Goal: Transaction & Acquisition: Purchase product/service

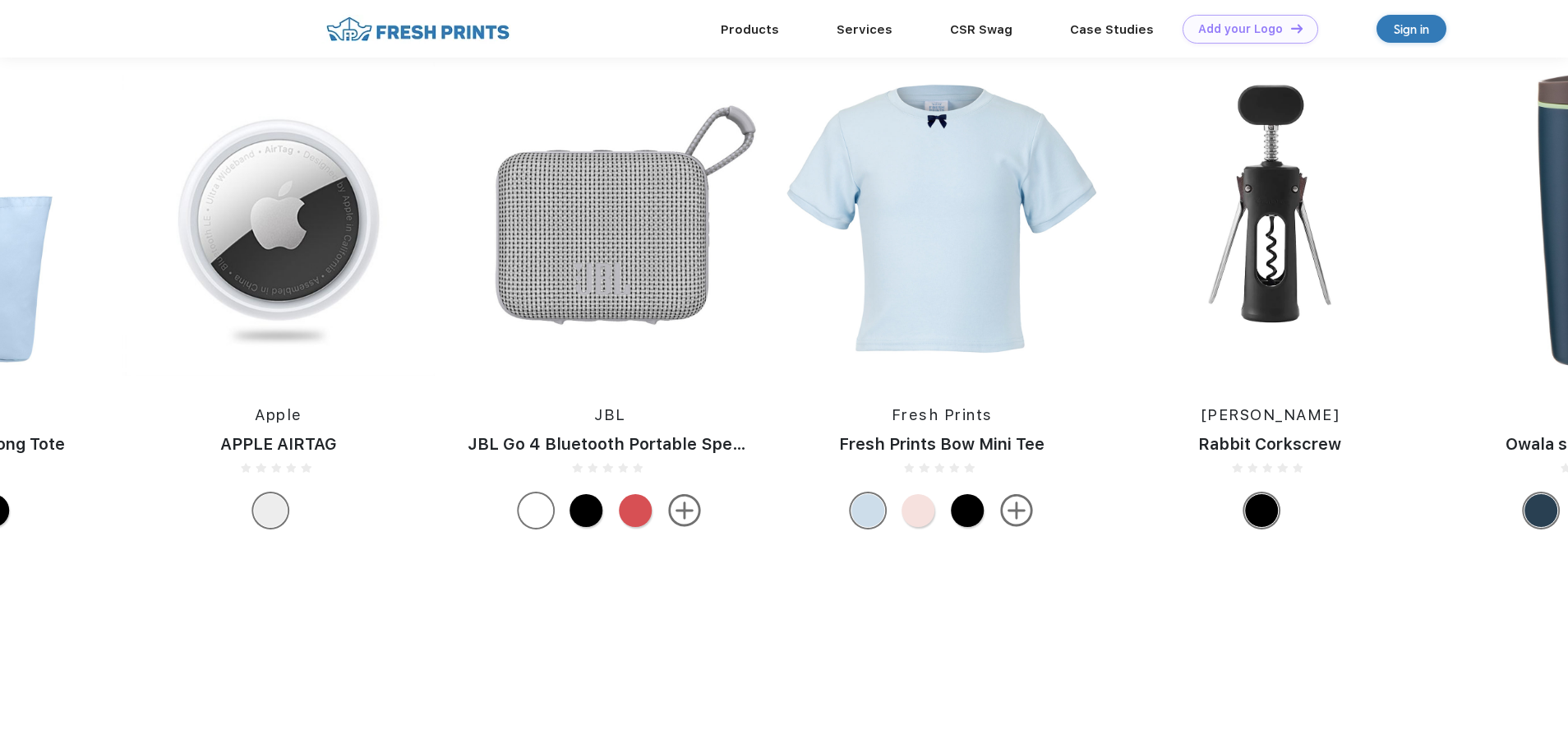
scroll to position [1096, 0]
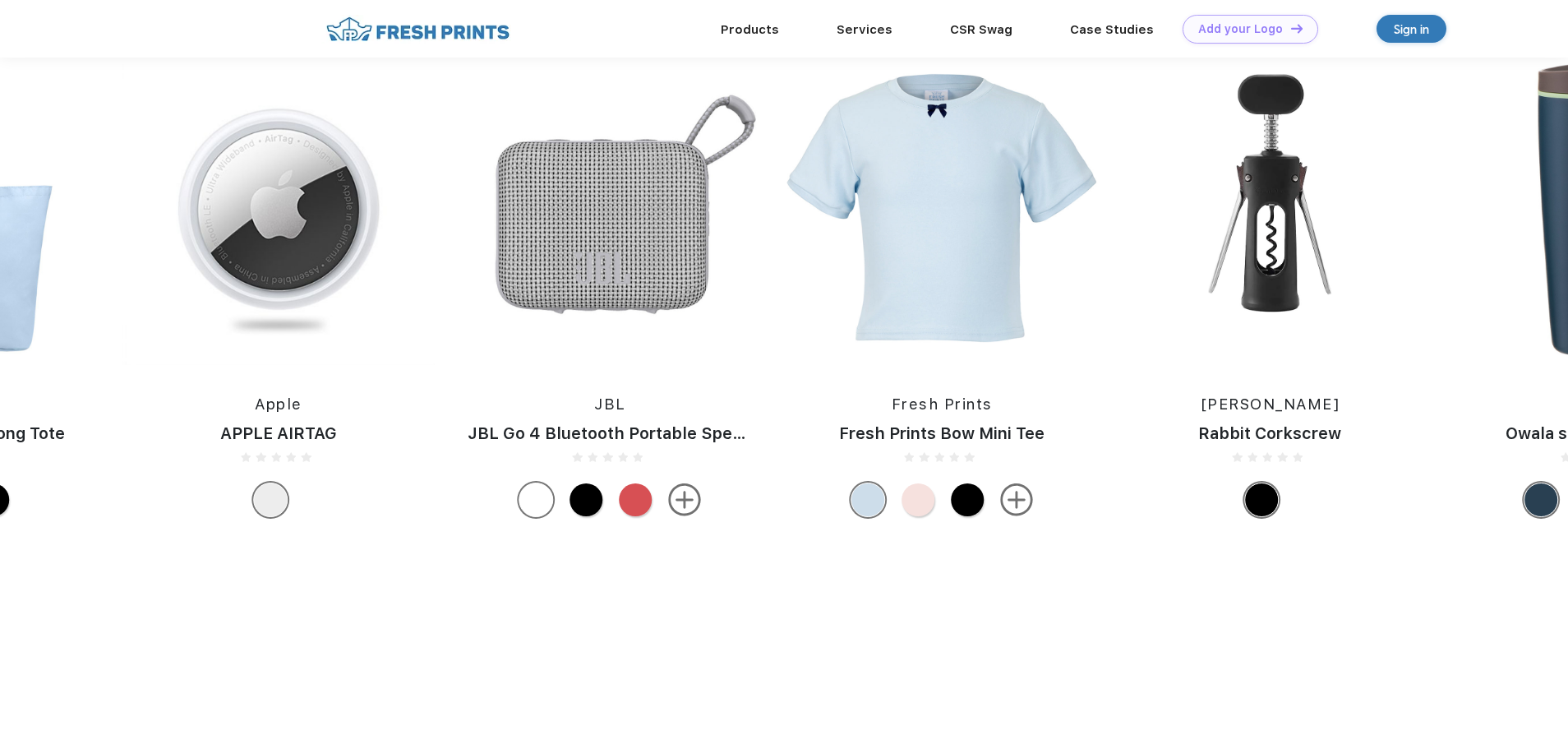
click at [1269, 192] on img at bounding box center [1270, 208] width 312 height 314
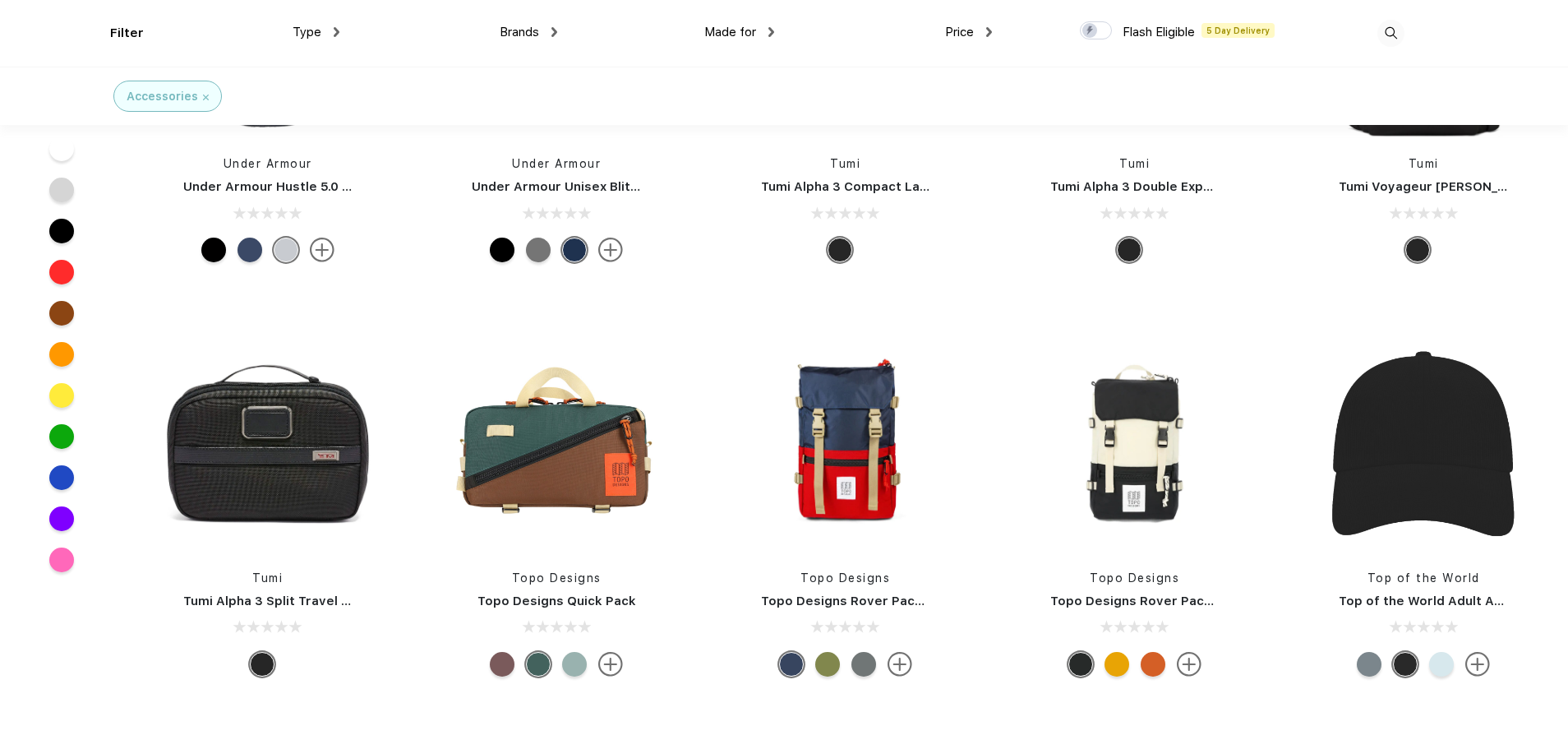
scroll to position [13153, 0]
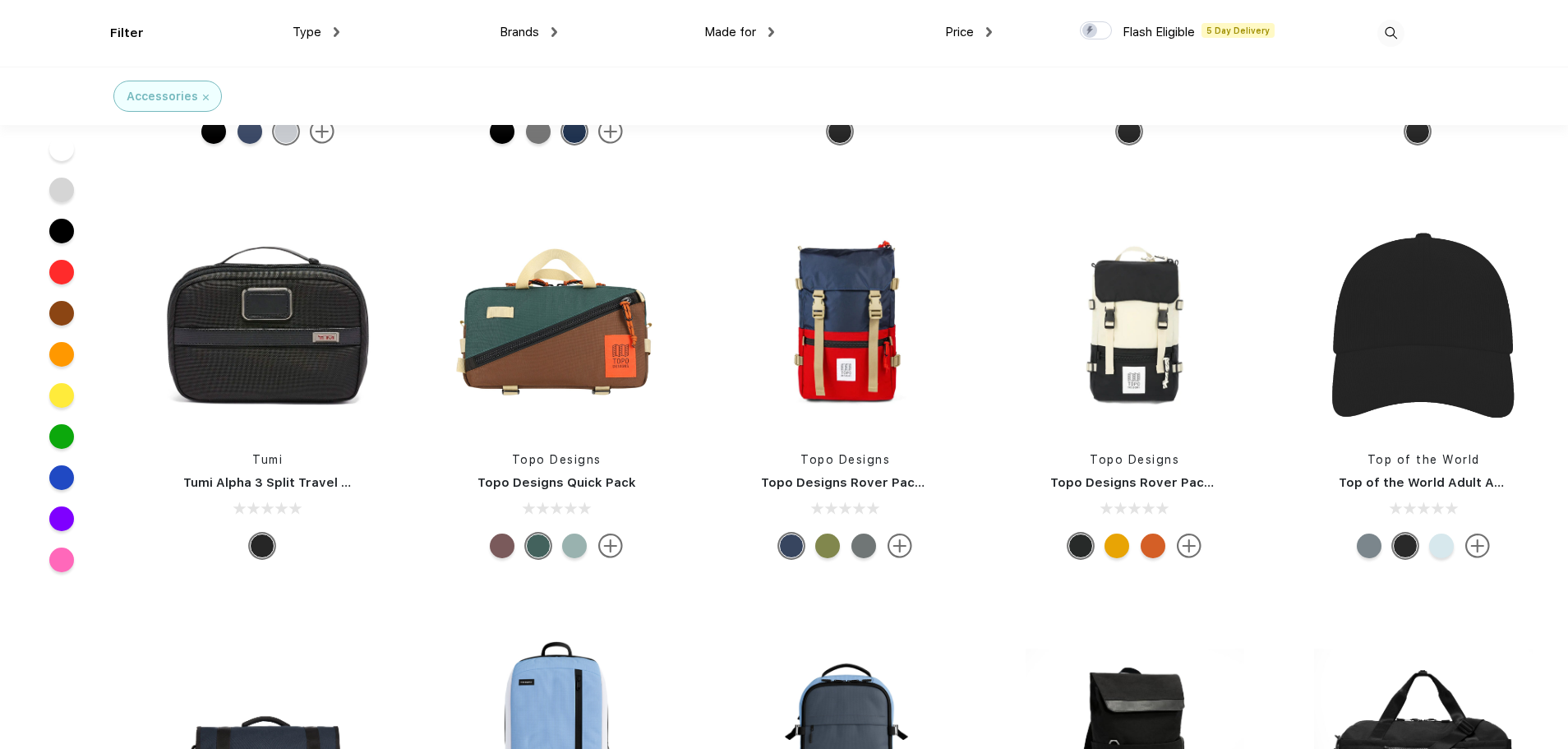
click at [1384, 29] on img at bounding box center [1391, 33] width 27 height 27
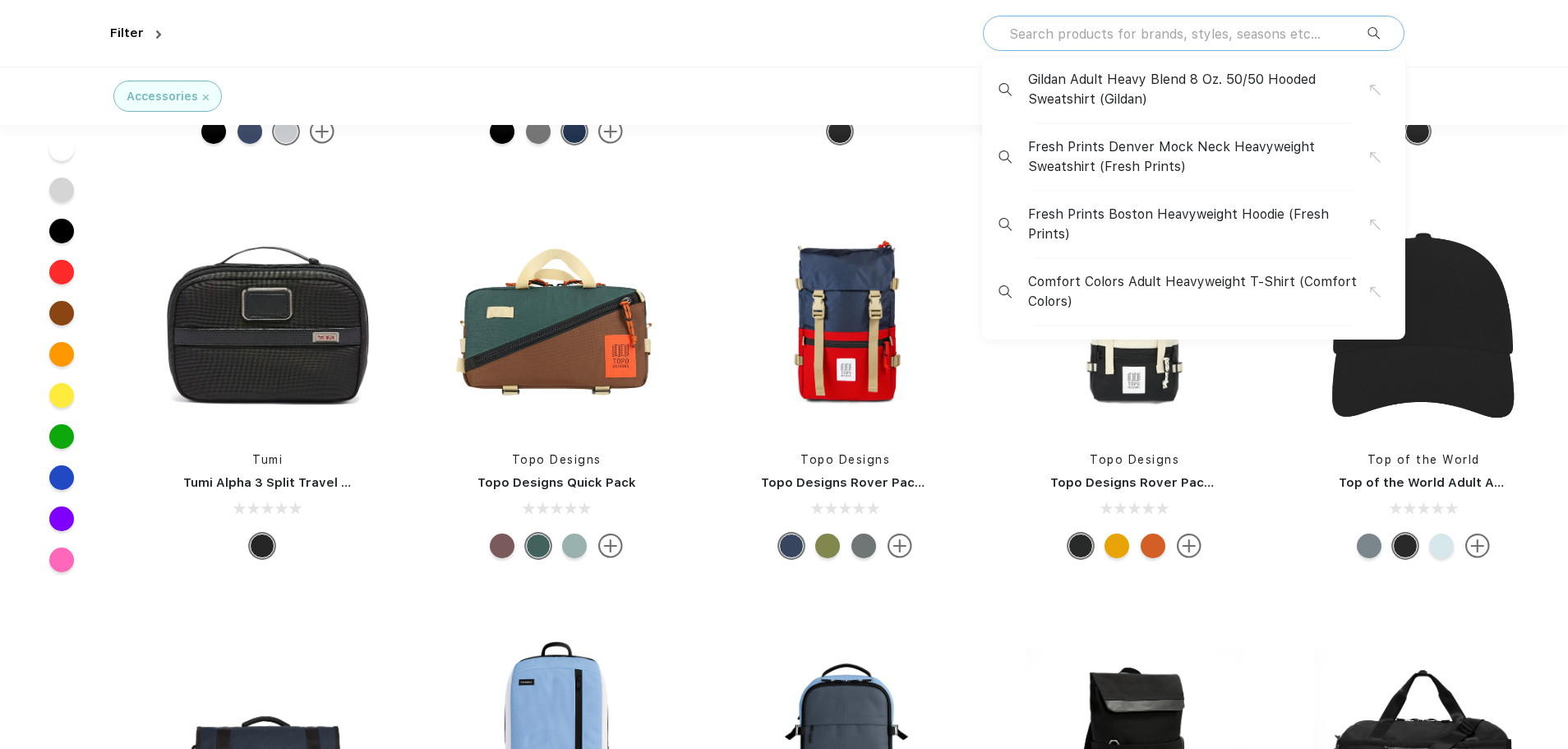
click at [1222, 38] on input "text" at bounding box center [1187, 33] width 359 height 18
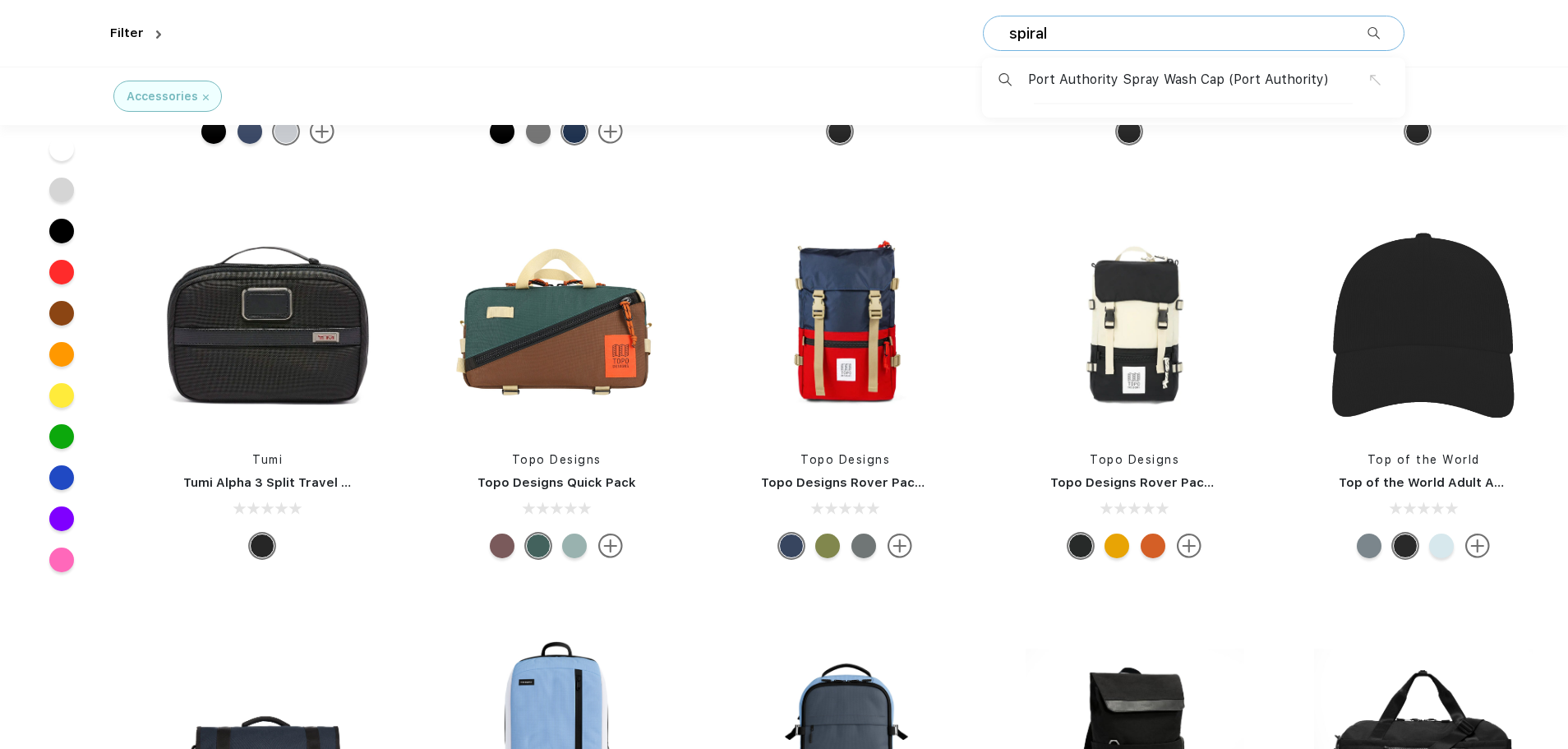
type input "spiral"
drag, startPoint x: 1222, startPoint y: 38, endPoint x: 873, endPoint y: 33, distance: 349.0
click at [873, 33] on div "spiral" at bounding box center [786, 33] width 1237 height 67
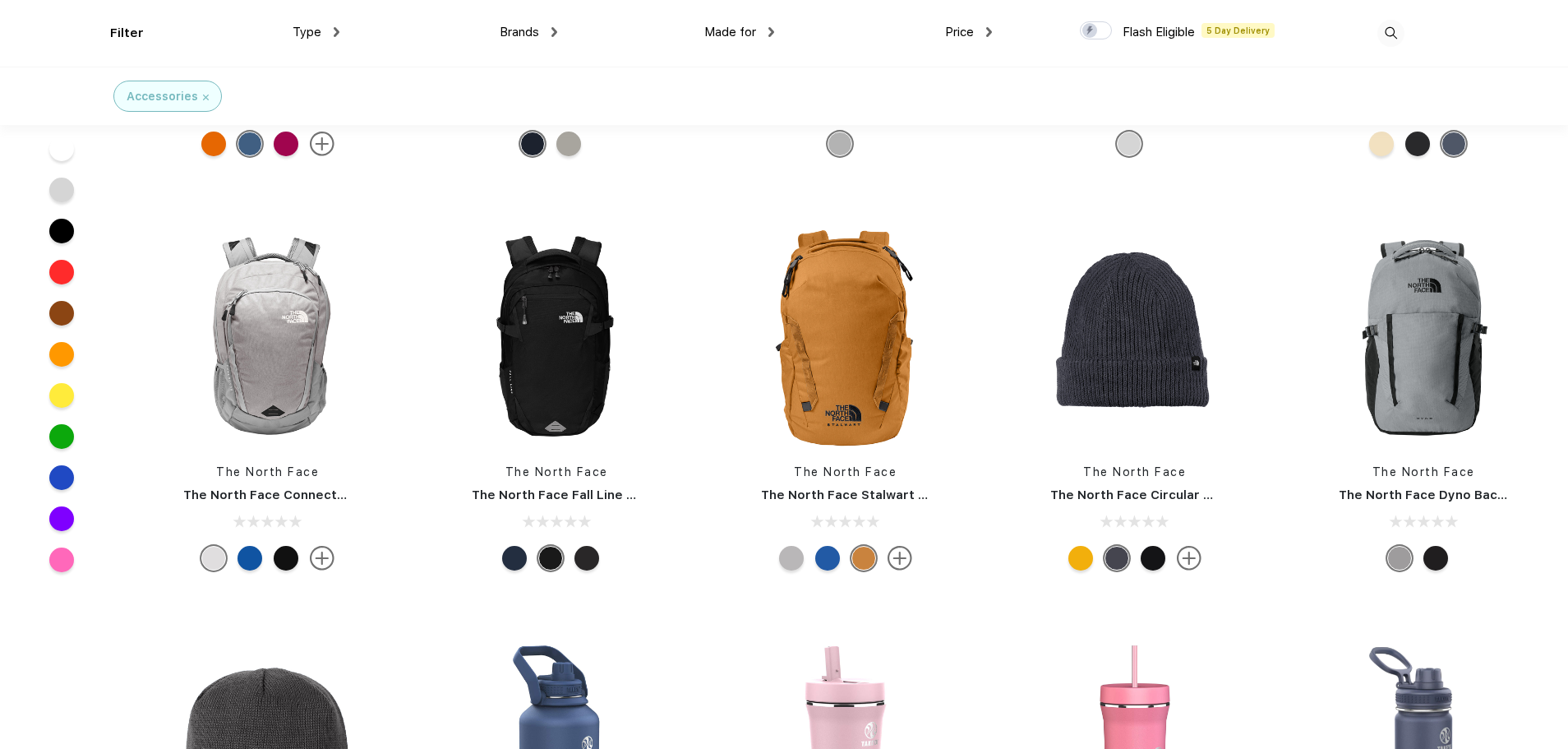
scroll to position [15070, 0]
